Goal: Find specific page/section: Find specific page/section

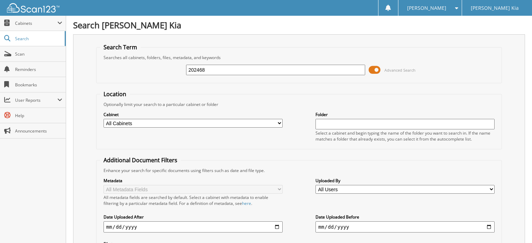
drag, startPoint x: 207, startPoint y: 68, endPoint x: 174, endPoint y: 67, distance: 32.9
click at [174, 67] on div "202468 Advanced Search" at bounding box center [299, 69] width 398 height 19
type input "203327"
drag, startPoint x: 204, startPoint y: 68, endPoint x: 174, endPoint y: 68, distance: 29.4
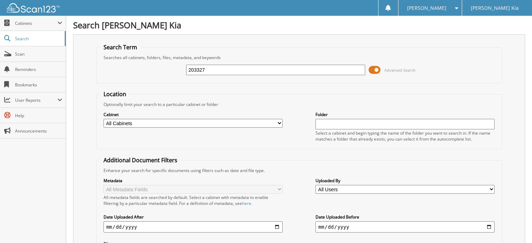
click at [174, 68] on div "203327 Advanced Search" at bounding box center [299, 69] width 398 height 19
type input "203019"
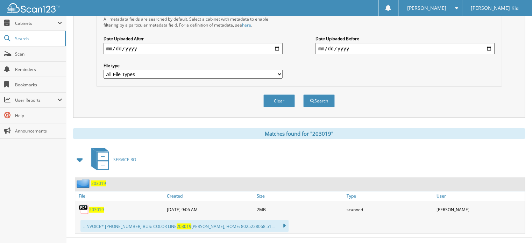
scroll to position [183, 0]
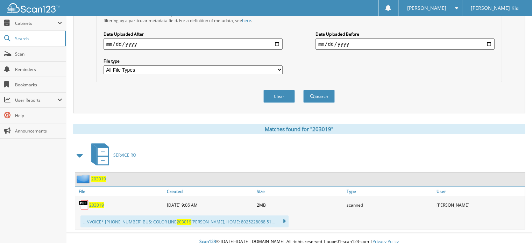
click at [98, 202] on span "203019" at bounding box center [96, 205] width 15 height 6
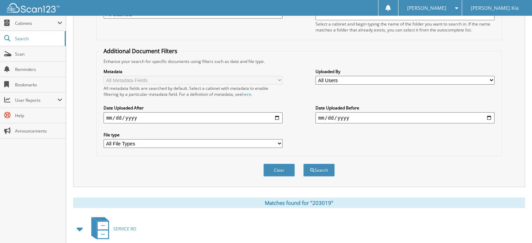
scroll to position [0, 0]
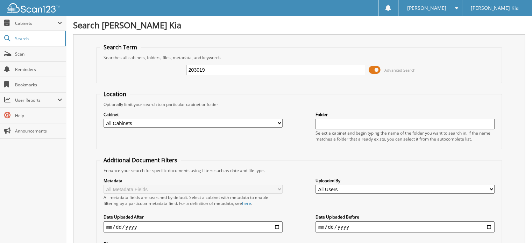
drag, startPoint x: 206, startPoint y: 68, endPoint x: 186, endPoint y: 70, distance: 19.7
click at [186, 70] on input "203019" at bounding box center [275, 70] width 179 height 10
type input "202941"
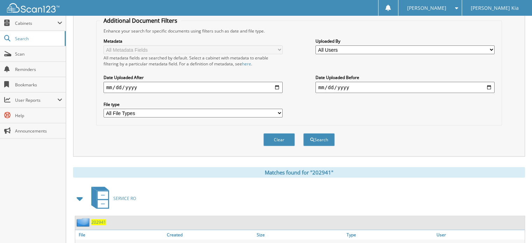
scroll to position [140, 0]
